Goal: Task Accomplishment & Management: Use online tool/utility

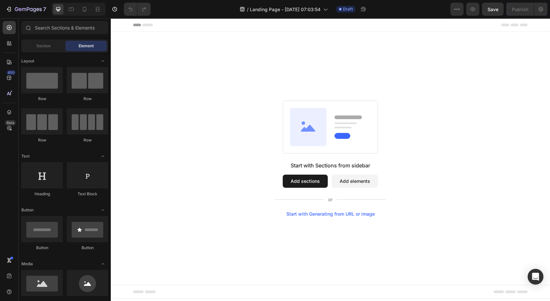
click at [491, 112] on div "Start with Sections from sidebar Add sections Add elements Start with Generatin…" at bounding box center [330, 159] width 392 height 116
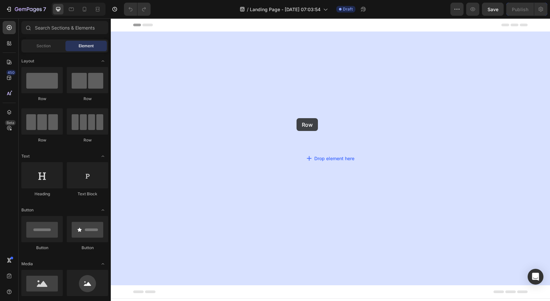
drag, startPoint x: 156, startPoint y: 104, endPoint x: 296, endPoint y: 118, distance: 140.7
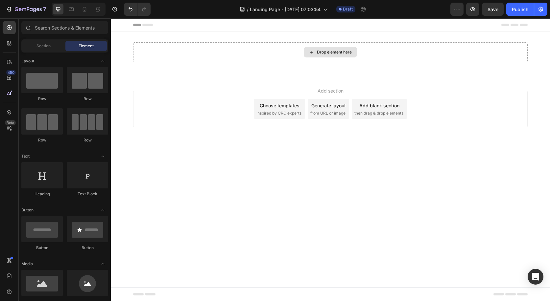
click at [325, 57] on div "Drop element here" at bounding box center [330, 52] width 53 height 11
click at [57, 30] on input "text" at bounding box center [64, 27] width 87 height 13
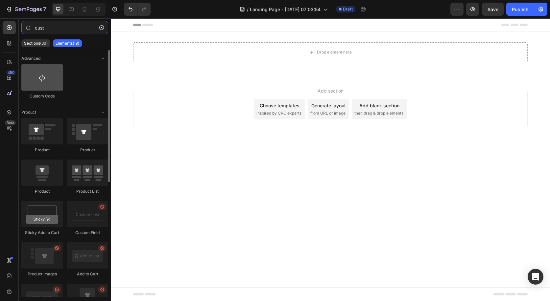
type input "cust"
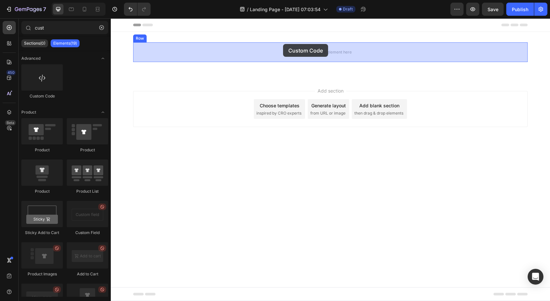
drag, startPoint x: 142, startPoint y: 98, endPoint x: 283, endPoint y: 44, distance: 151.1
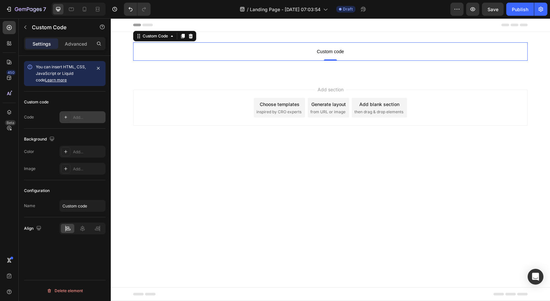
click at [68, 116] on icon at bounding box center [65, 117] width 5 height 5
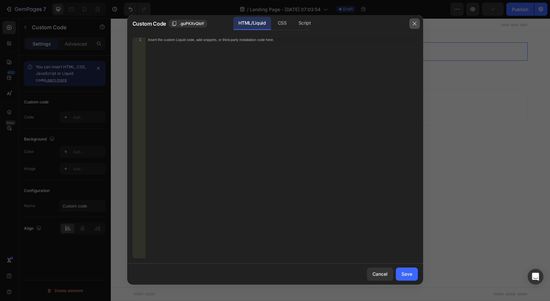
click at [412, 25] on icon "button" at bounding box center [414, 23] width 5 height 5
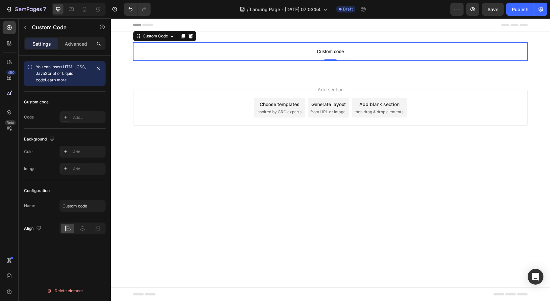
click at [290, 53] on span "Custom code" at bounding box center [330, 52] width 394 height 8
click at [78, 115] on div "Add..." at bounding box center [88, 118] width 31 height 6
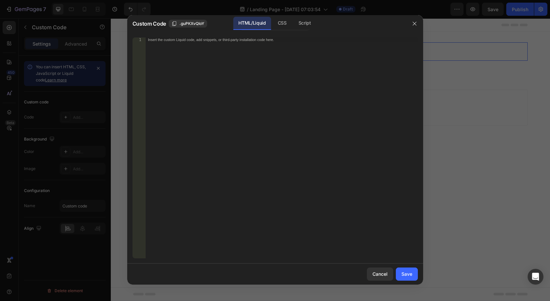
click at [254, 41] on div "Insert the custom Liquid code, add snippets, or third-party installation code h…" at bounding box center [268, 40] width 240 height 4
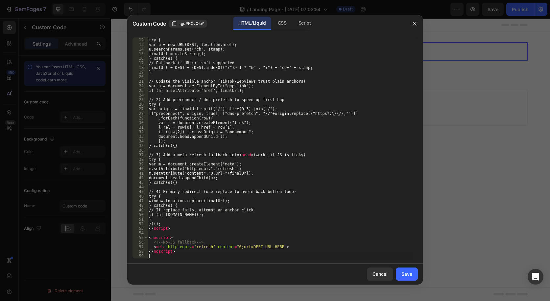
scroll to position [55, 0]
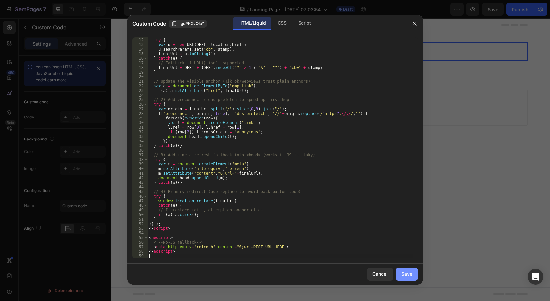
click at [407, 276] on div "Save" at bounding box center [406, 274] width 11 height 7
type textarea "</noscript>"
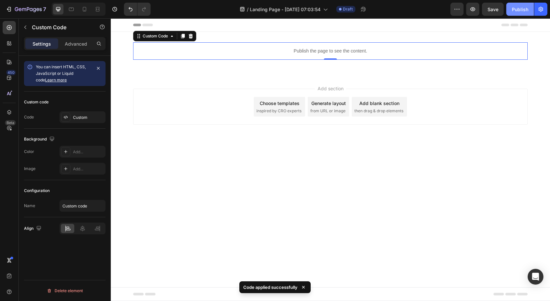
click at [522, 9] on div "Publish" at bounding box center [520, 9] width 16 height 7
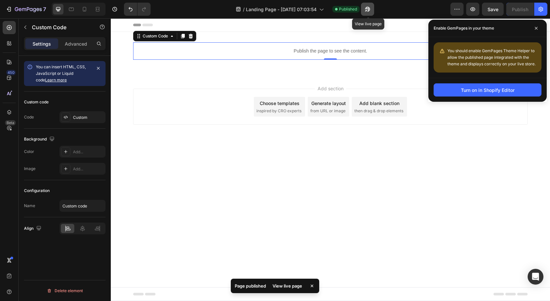
click at [373, 9] on button "button" at bounding box center [367, 9] width 13 height 13
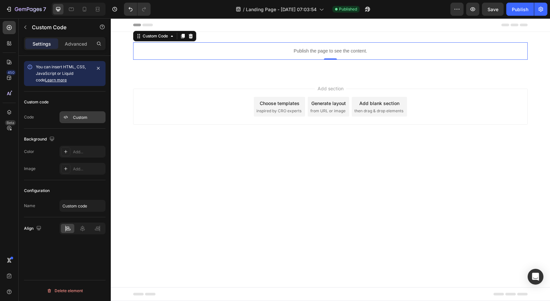
click at [75, 115] on div "Custom" at bounding box center [88, 118] width 31 height 6
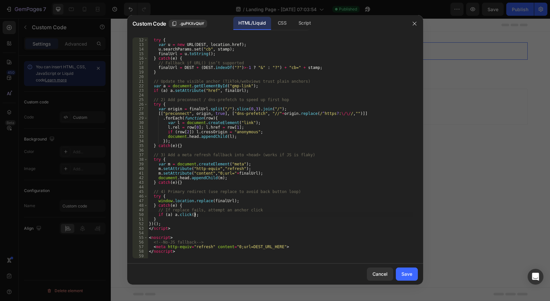
click at [223, 213] on div "var finalUrl = DEST ; try { var u = new URL ( DEST , location . href ) ; u . se…" at bounding box center [280, 148] width 265 height 230
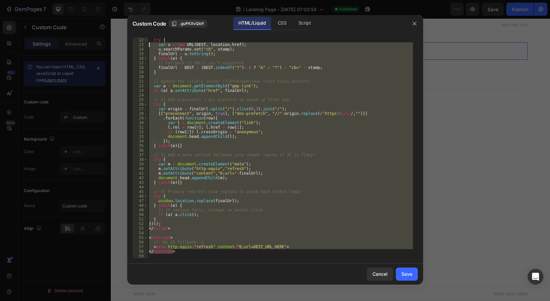
scroll to position [0, 0]
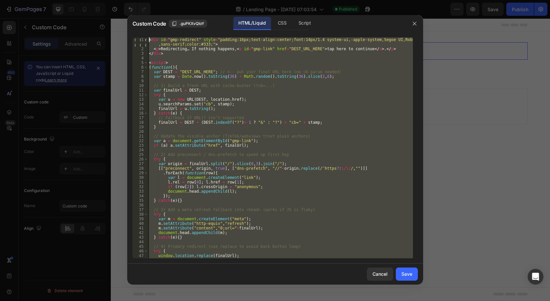
drag, startPoint x: 177, startPoint y: 253, endPoint x: 103, endPoint y: -22, distance: 285.5
click at [103, 0] on html "7 / Landing Page - [DATE] 07:03:54 Published Preview Save Publish 450 Beta cust…" at bounding box center [275, 0] width 550 height 0
type textarea "<div id="gmp-redirect" style="padding:16px;text-align:center;font:14px/1.4 syst…"
click at [401, 272] on div "Save" at bounding box center [406, 274] width 11 height 7
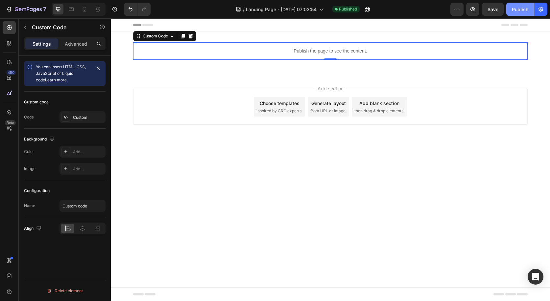
click at [521, 6] on div "Publish" at bounding box center [520, 9] width 16 height 7
click at [365, 10] on icon "button" at bounding box center [367, 9] width 7 height 7
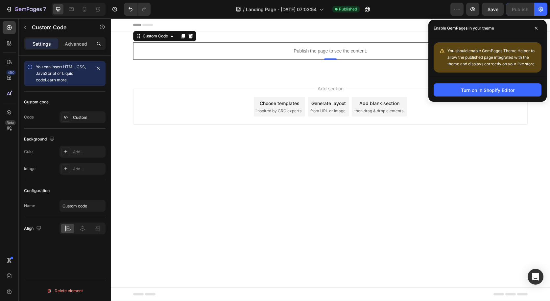
click at [272, 51] on p "Publish the page to see the content." at bounding box center [330, 51] width 394 height 7
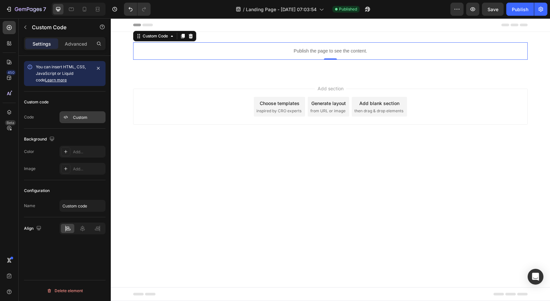
click at [75, 118] on div "Custom" at bounding box center [88, 118] width 31 height 6
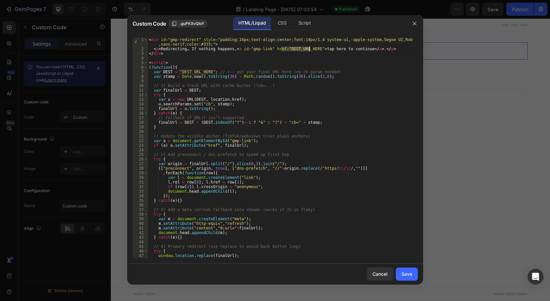
drag, startPoint x: 281, startPoint y: 48, endPoint x: 309, endPoint y: 50, distance: 28.0
click at [309, 50] on div "< div id = "gmp-redirect" style = "padding:16px;text-align:center;font:14px/1.4…" at bounding box center [280, 154] width 265 height 235
drag, startPoint x: 281, startPoint y: 48, endPoint x: 304, endPoint y: 51, distance: 23.2
click at [304, 51] on div "< div id = "gmp-redirect" style = "padding:16px;text-align:center;font:14px/1.4…" at bounding box center [280, 154] width 265 height 235
click at [215, 273] on div "Cancel Save" at bounding box center [275, 274] width 296 height 21
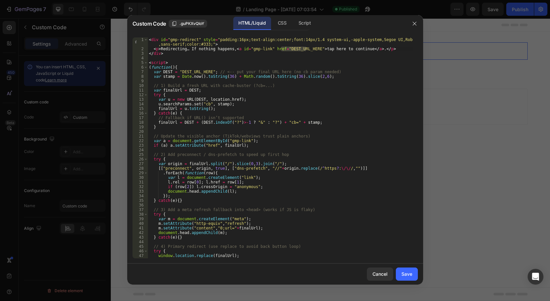
click at [407, 167] on div "< div id = "gmp-redirect" style = "padding:16px;text-align:center;font:14px/1.4…" at bounding box center [280, 154] width 265 height 235
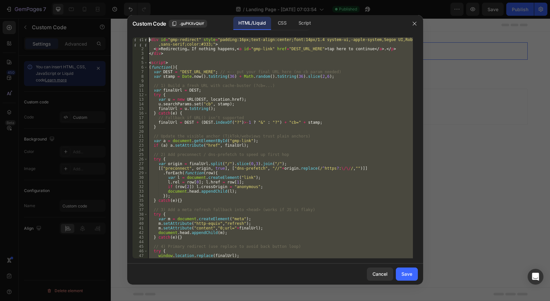
drag, startPoint x: 182, startPoint y: 253, endPoint x: 128, endPoint y: 8, distance: 251.3
click at [128, 8] on div "Custom Code .guPKXvQIoY HTML/Liquid CSS Script [["preconnect", origin, true], […" at bounding box center [275, 150] width 550 height 301
drag, startPoint x: 186, startPoint y: 256, endPoint x: 116, endPoint y: 3, distance: 262.7
click at [116, 3] on div "Custom Code .guPKXvQIoY HTML/Liquid CSS Script } catch(e) { 1 2 3 4 5 6 7 8 9 1…" at bounding box center [275, 150] width 550 height 301
type textarea "<div id="gmp-redirect" style="padding:16px;text-align:center;font:14px/1.4 syst…"
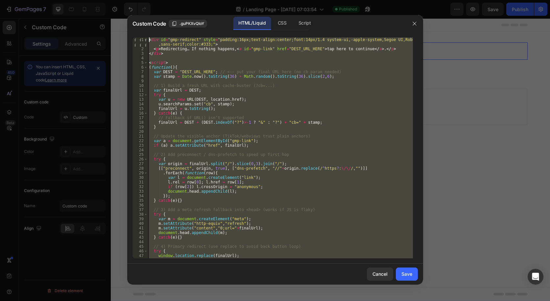
paste textarea
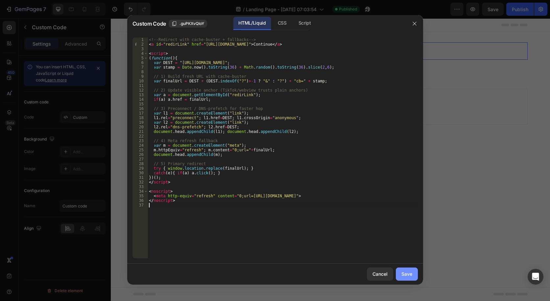
click at [405, 271] on div "Save" at bounding box center [406, 274] width 11 height 7
type textarea "</noscript>"
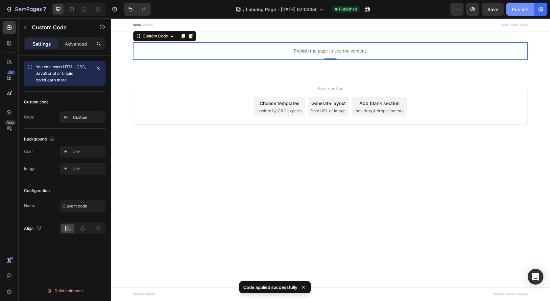
click at [515, 11] on div "Publish" at bounding box center [520, 9] width 16 height 7
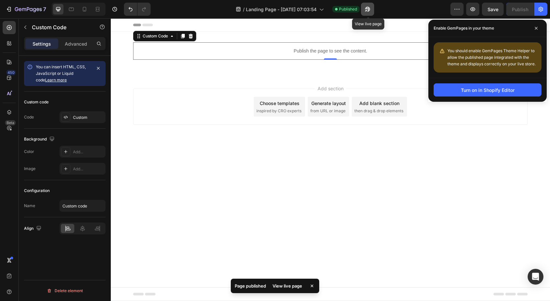
click at [366, 10] on icon "button" at bounding box center [366, 11] width 2 height 2
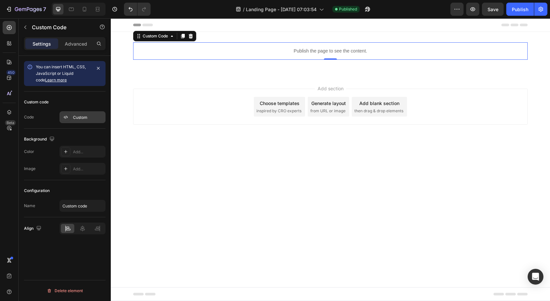
click at [82, 115] on div "Custom" at bounding box center [88, 118] width 31 height 6
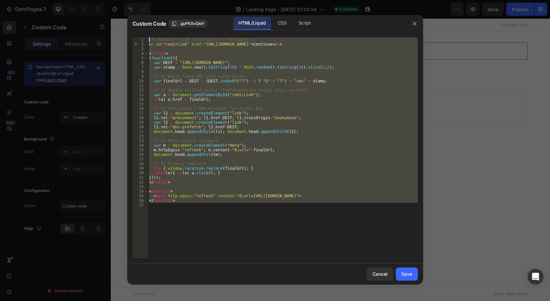
drag, startPoint x: 180, startPoint y: 205, endPoint x: 145, endPoint y: 22, distance: 186.7
click at [145, 22] on div "Custom Code .guPKXvQIoY HTML/Liquid CSS Script 1 2 3 4 5 6 7 8 9 10 11 12 13 14…" at bounding box center [275, 150] width 296 height 270
click at [401, 183] on div "<!-- Redirect with cache-buster + fallbacks --> < a id = "redirLink" href = "[U…" at bounding box center [283, 152] width 270 height 230
drag, startPoint x: 227, startPoint y: 211, endPoint x: 108, endPoint y: 2, distance: 240.4
click at [108, 2] on div "Custom Code .guPKXvQIoY HTML/Liquid CSS Script </script> 1 2 3 4 5 6 7 8 9 10 1…" at bounding box center [275, 150] width 550 height 301
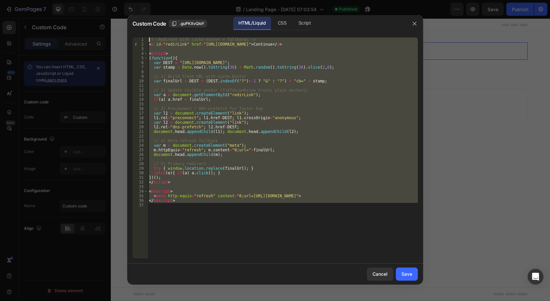
type textarea "<!-- Redirect with cache-buster + fallbacks --> <a id="redirLink" href="[URL][D…"
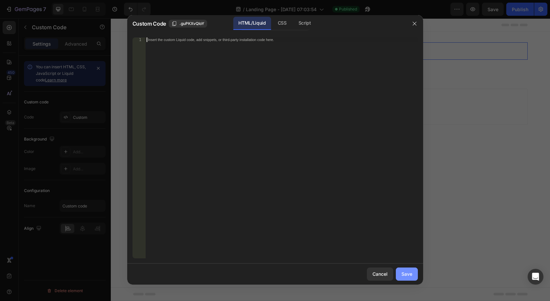
click at [408, 279] on button "Save" at bounding box center [407, 274] width 22 height 13
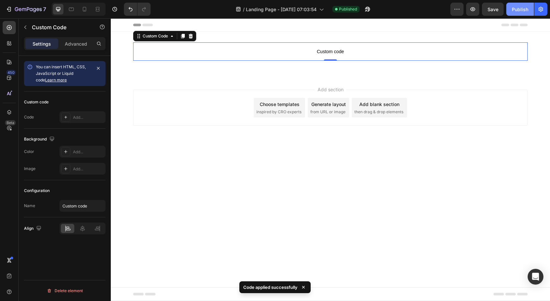
click at [517, 7] on div "Publish" at bounding box center [520, 9] width 16 height 7
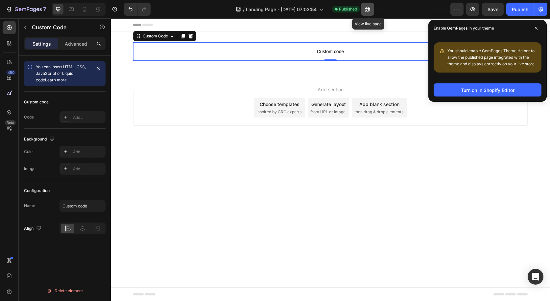
click at [364, 10] on button "button" at bounding box center [367, 9] width 13 height 13
